Goal: Information Seeking & Learning: Learn about a topic

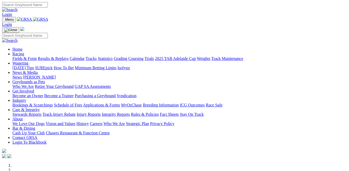
click at [24, 56] on link "Fields & Form" at bounding box center [24, 58] width 24 height 4
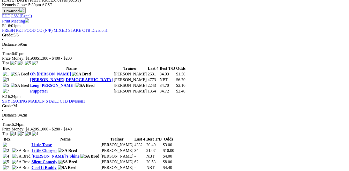
scroll to position [238, 0]
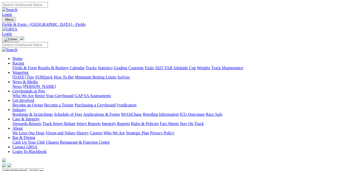
click at [31, 66] on link "Fields & Form" at bounding box center [24, 68] width 24 height 4
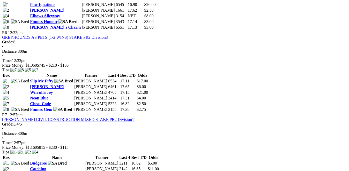
scroll to position [653, 0]
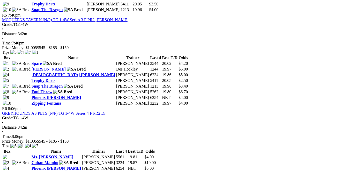
scroll to position [622, 0]
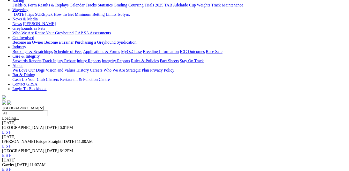
scroll to position [83, 0]
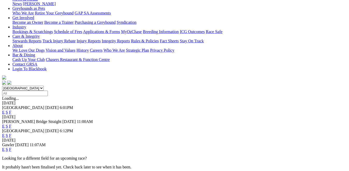
click at [11, 148] on link "F" at bounding box center [10, 150] width 2 height 4
